Goal: Complete application form

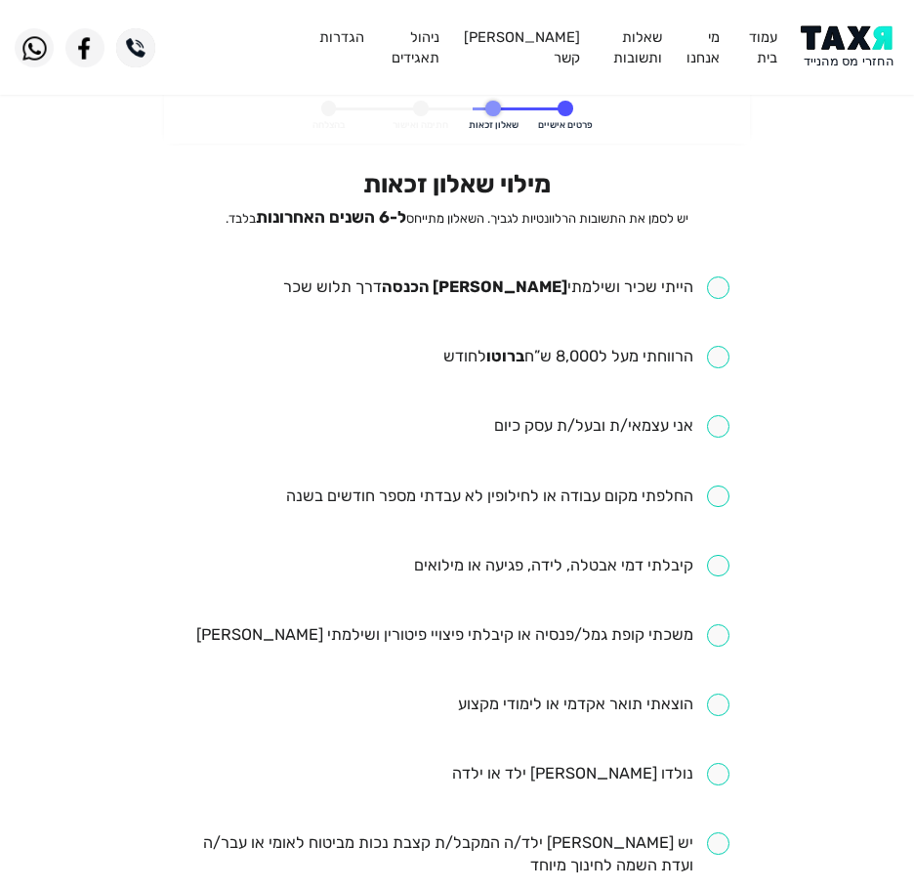
click at [516, 281] on input "checkbox" at bounding box center [506, 287] width 446 height 22
checkbox input "true"
click at [475, 377] on ul "הייתי שכיר ושילמתי [PERSON_NAME] הכנסה דרך תלוש שכר הרווחתי מעל ל8,000 ש”ח ברוט…" at bounding box center [458, 807] width 544 height 1063
click at [477, 371] on ul "הייתי שכיר ושילמתי [PERSON_NAME] הכנסה דרך תלוש שכר הרווחתי מעל ל8,000 ש”ח ברוט…" at bounding box center [458, 807] width 544 height 1063
click at [491, 356] on input "checkbox" at bounding box center [586, 357] width 286 height 22
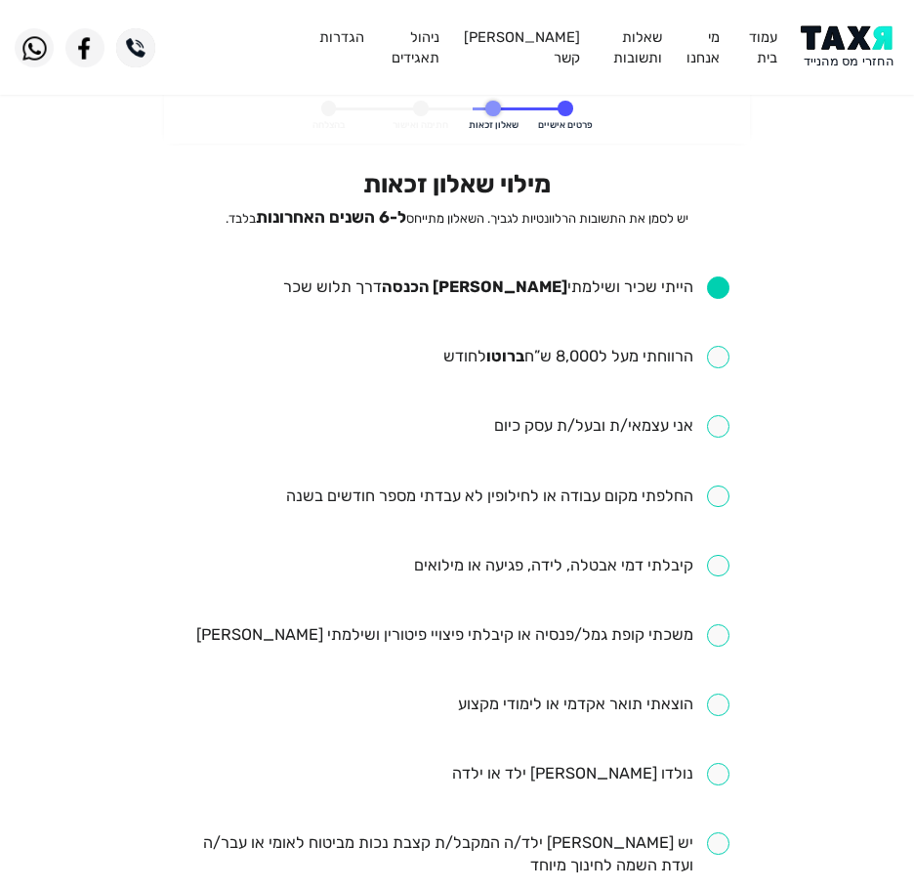
checkbox input "true"
click at [456, 504] on input "checkbox" at bounding box center [507, 496] width 443 height 22
checkbox input "true"
click at [595, 570] on input "checkbox" at bounding box center [571, 566] width 315 height 22
checkbox input "true"
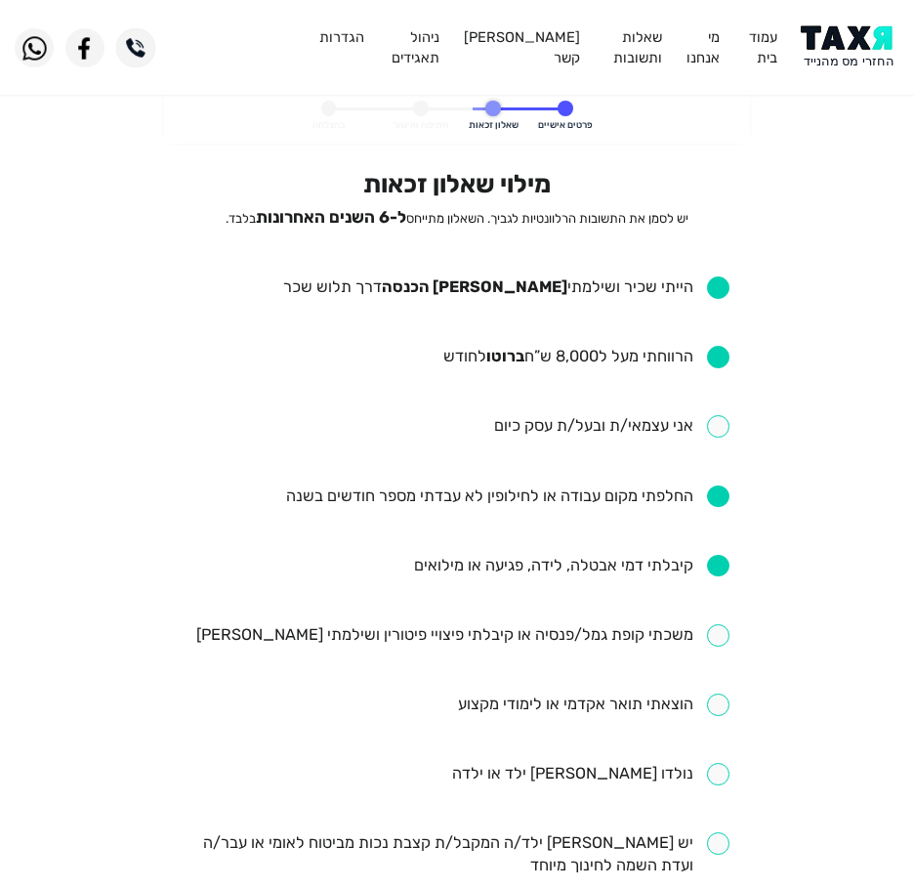
click at [493, 627] on input "checkbox" at bounding box center [462, 635] width 533 height 22
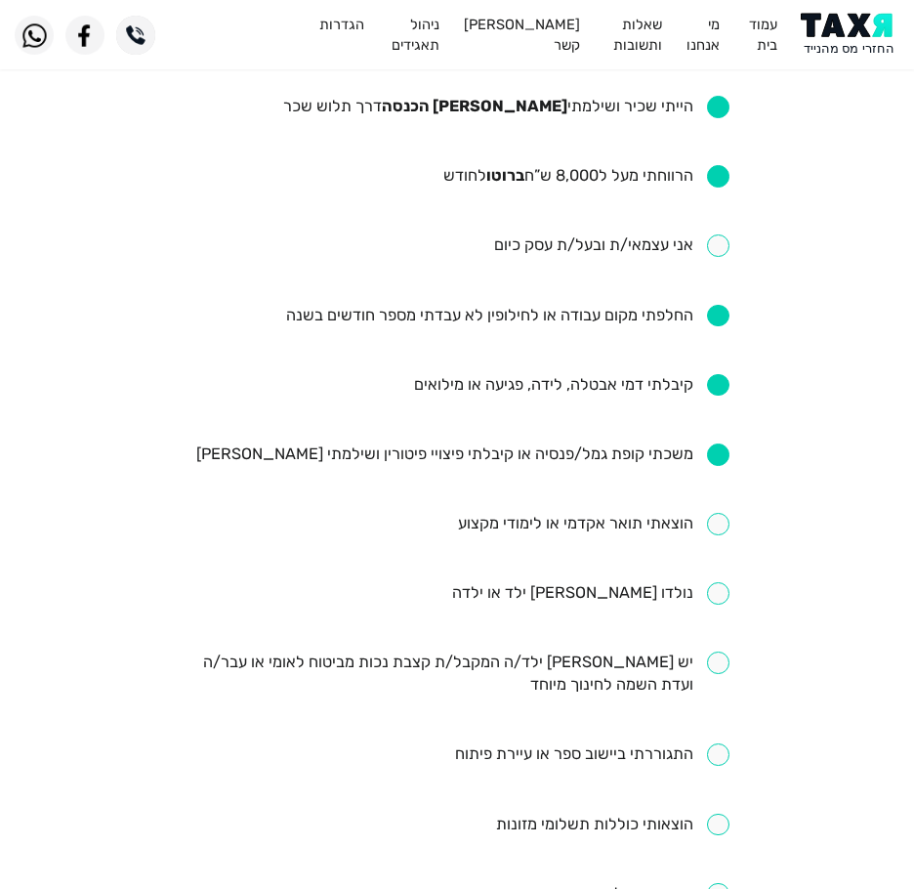
scroll to position [195, 0]
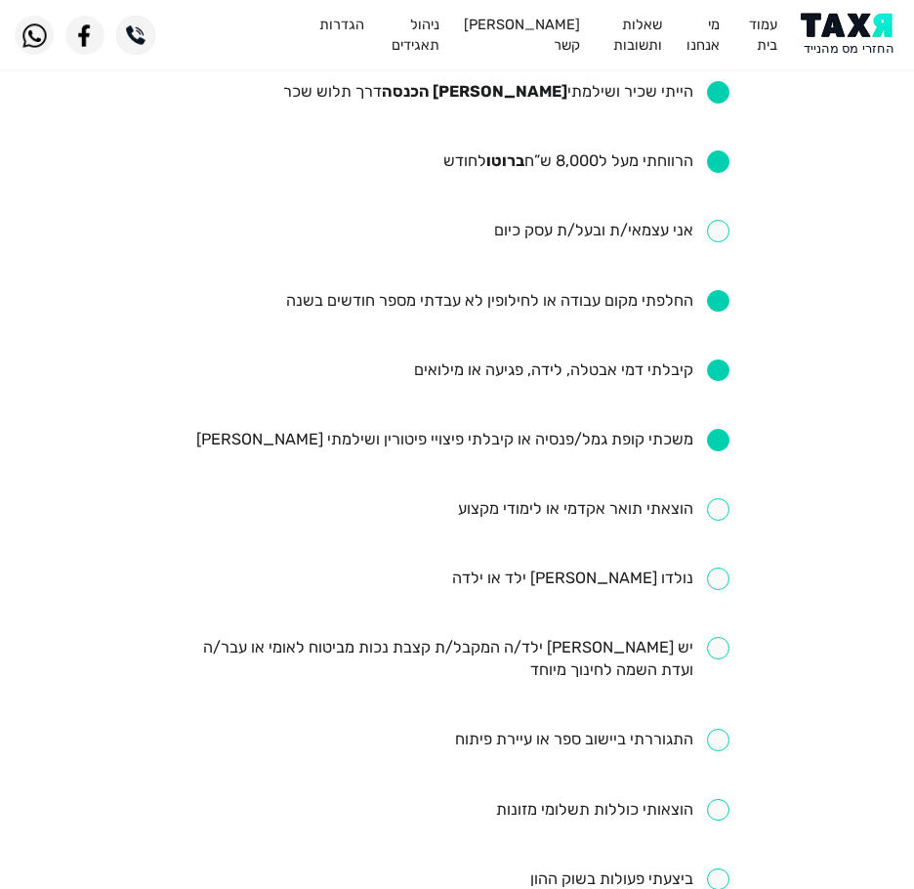
click at [561, 434] on input "checkbox" at bounding box center [462, 440] width 533 height 22
checkbox input "false"
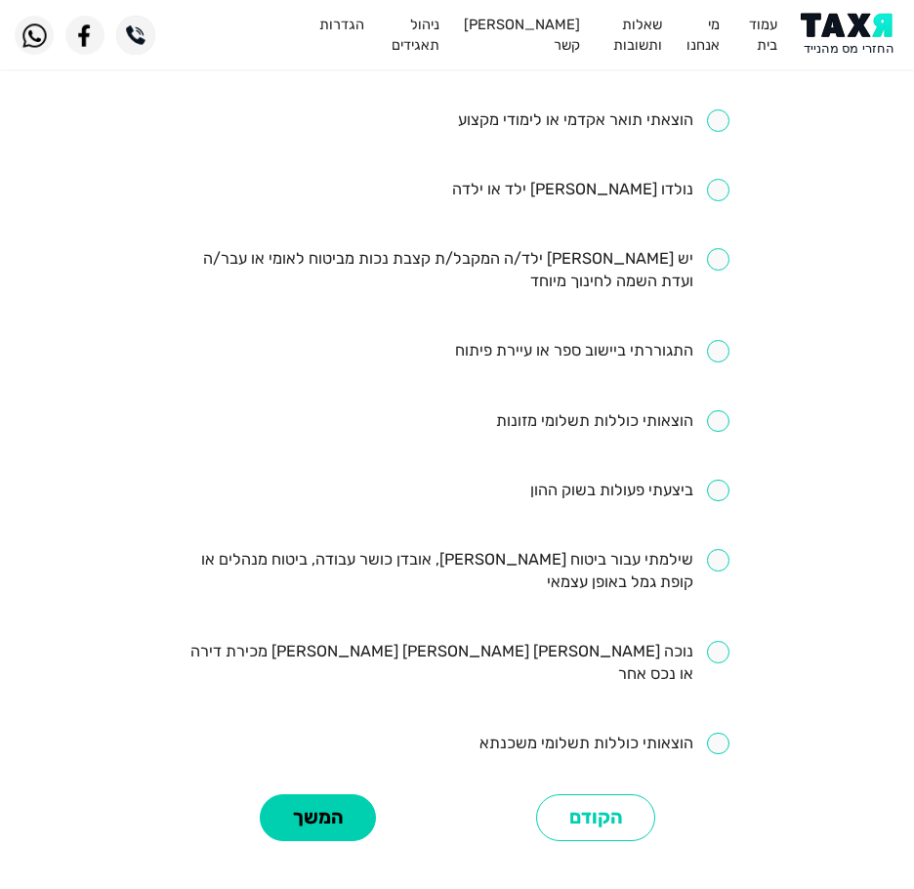
scroll to position [586, 0]
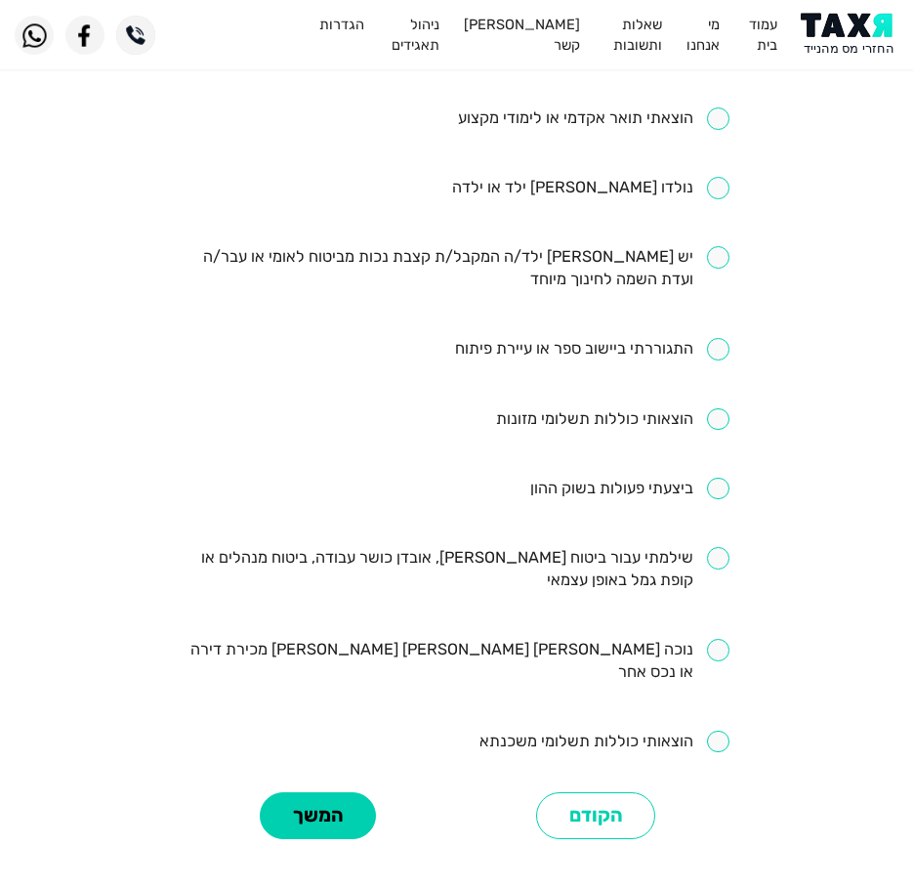
click at [489, 554] on input "checkbox" at bounding box center [458, 569] width 544 height 45
checkbox input "true"
click at [311, 802] on button "המשך" at bounding box center [318, 816] width 116 height 48
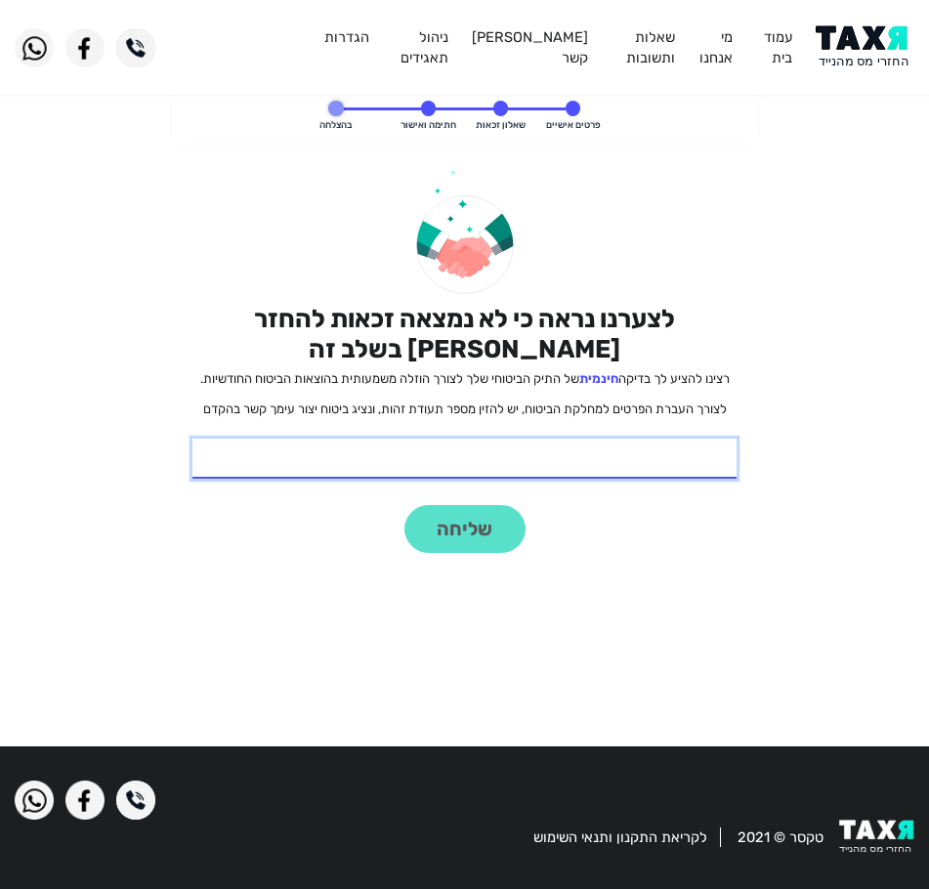
click at [430, 442] on input "* תעודת זהות" at bounding box center [464, 458] width 544 height 41
click at [710, 462] on input "31806476" at bounding box center [464, 458] width 544 height 41
click at [718, 460] on input "31806476" at bounding box center [464, 458] width 544 height 41
type input "318064706"
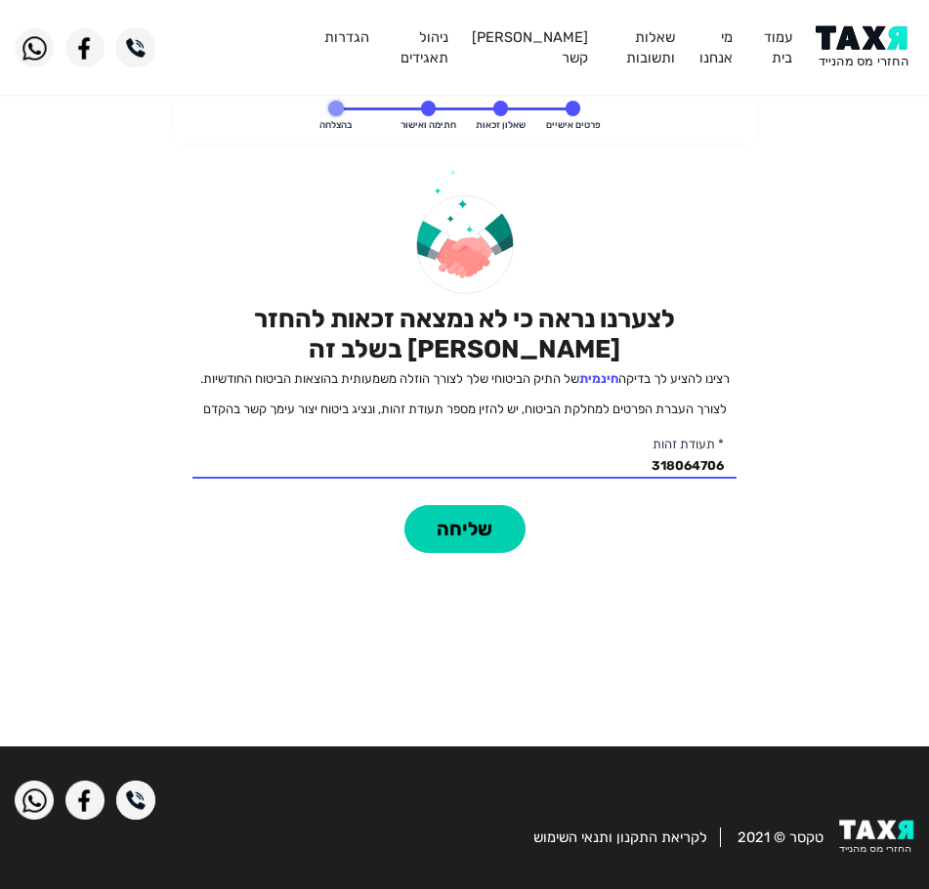
click at [342, 517] on div "לצערנו נראה כי לא נמצאה זכאות להחזר [PERSON_NAME] בשלב זה רצינו להציע לך בדיקה …" at bounding box center [464, 361] width 544 height 384
click at [482, 561] on div "לצערנו נראה כי לא נמצאה זכאות להחזר [PERSON_NAME] בשלב זה רצינו להציע לך בדיקה …" at bounding box center [464, 444] width 544 height 551
click at [475, 536] on button "שליחה" at bounding box center [464, 529] width 121 height 48
